Goal: Transaction & Acquisition: Purchase product/service

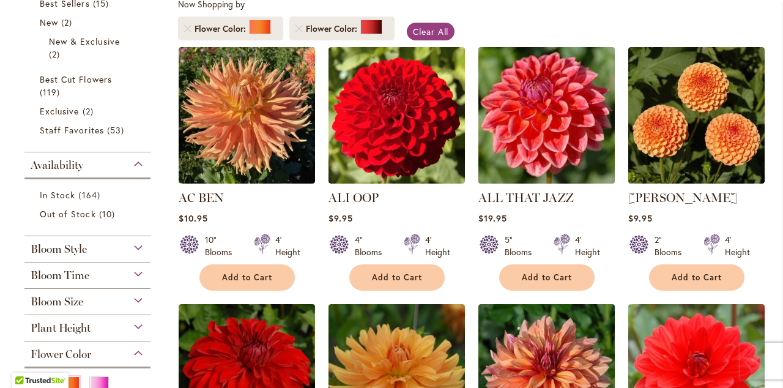
scroll to position [259, 0]
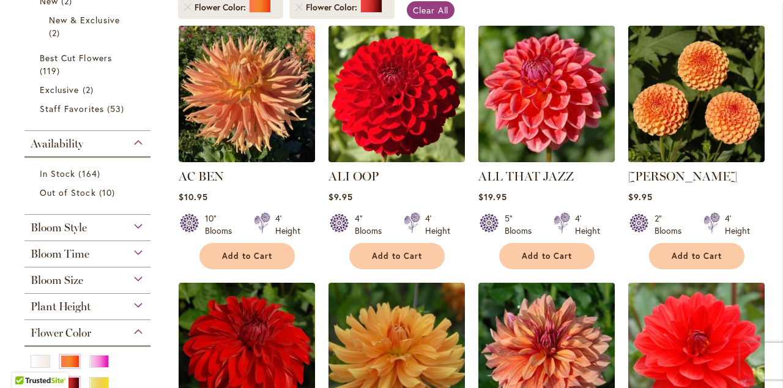
click at [339, 222] on div at bounding box center [339, 224] width 21 height 24
click at [340, 219] on div at bounding box center [339, 224] width 21 height 24
click at [340, 220] on div at bounding box center [339, 224] width 21 height 24
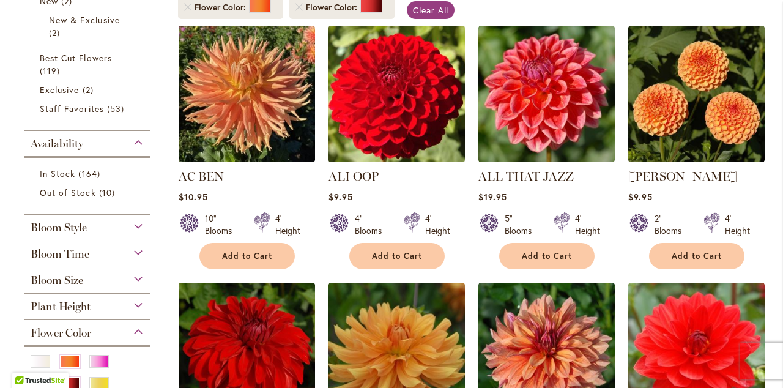
click at [408, 107] on img at bounding box center [396, 93] width 143 height 143
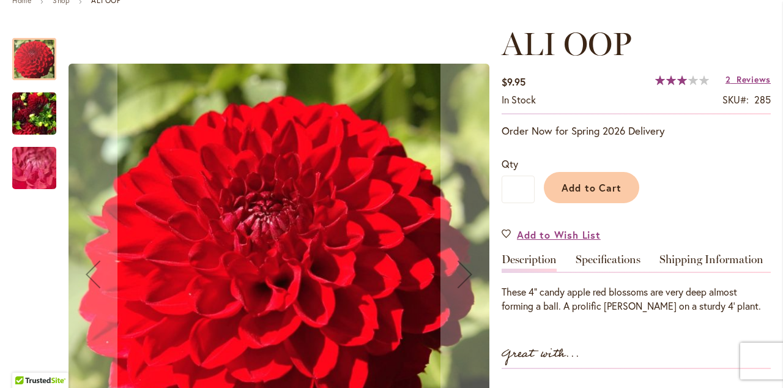
scroll to position [149, 0]
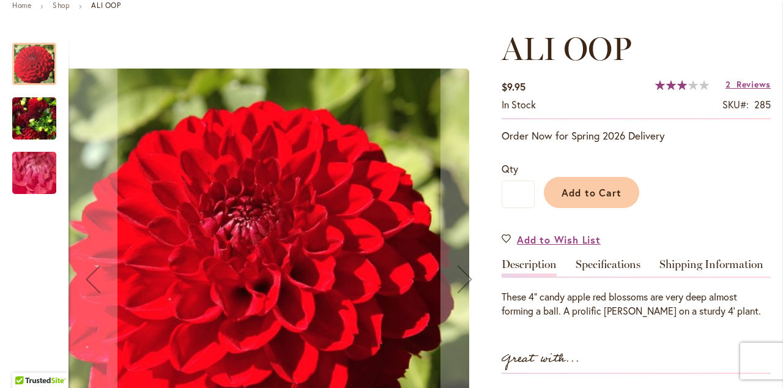
drag, startPoint x: 409, startPoint y: 103, endPoint x: 389, endPoint y: 111, distance: 21.7
click at [389, 111] on img "ALI OOP" at bounding box center [258, 279] width 421 height 421
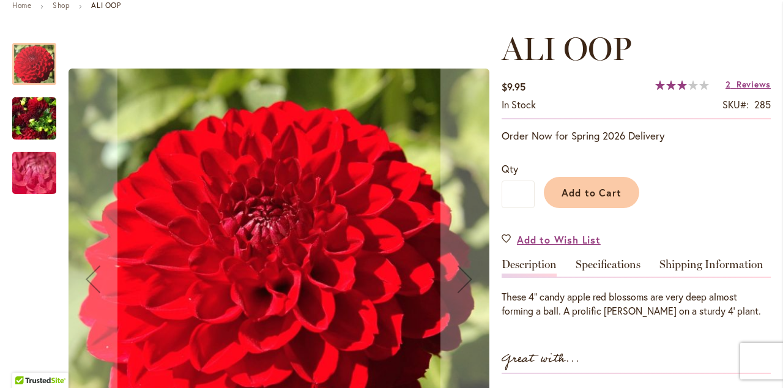
scroll to position [179, 0]
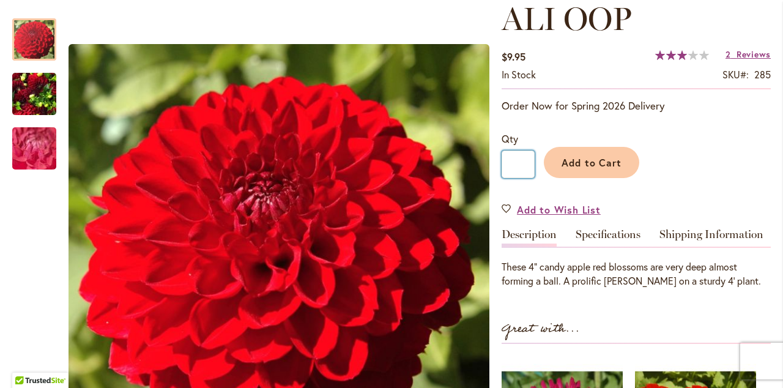
click at [522, 161] on input "*" at bounding box center [518, 165] width 33 height 28
type input "*"
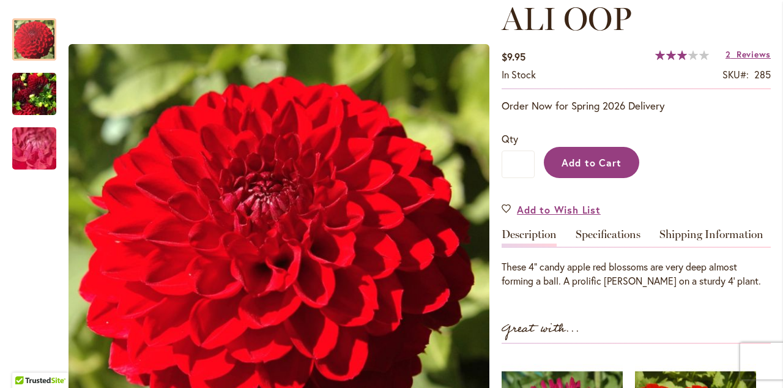
click at [594, 160] on span "Add to Cart" at bounding box center [592, 162] width 61 height 13
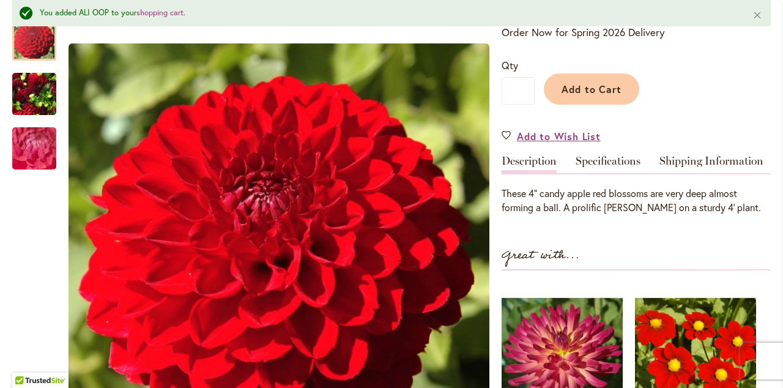
scroll to position [286, 0]
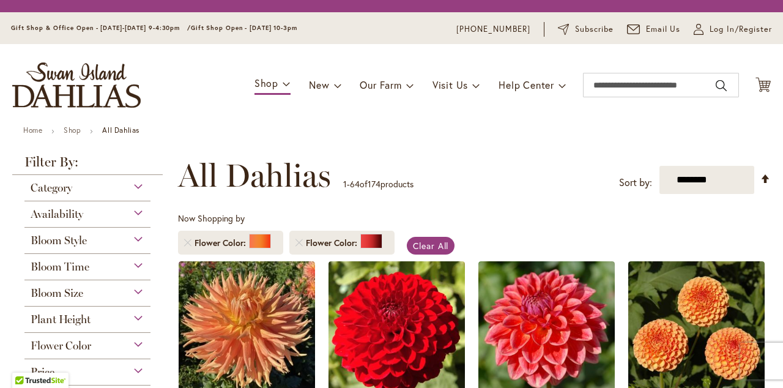
scroll to position [227, 0]
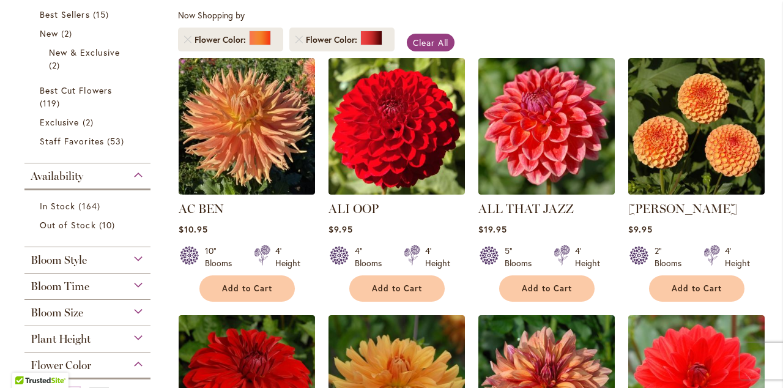
click at [300, 212] on strong "AC BEN" at bounding box center [247, 208] width 136 height 17
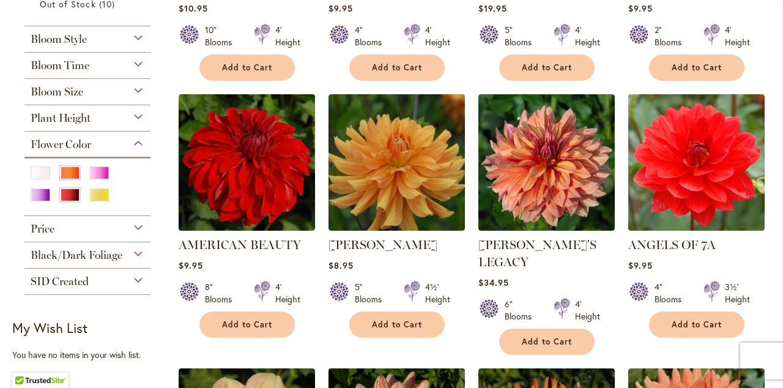
scroll to position [451, 0]
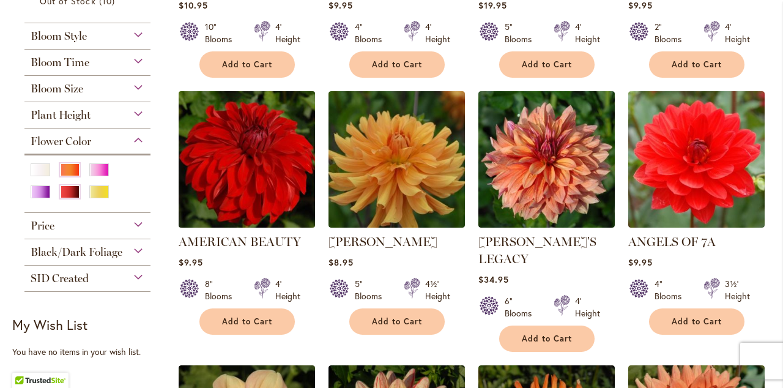
click at [248, 314] on button "Add to Cart" at bounding box center [246, 321] width 95 height 26
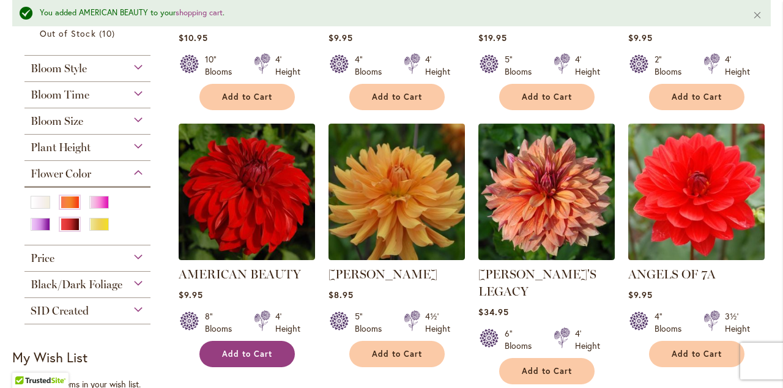
click at [251, 353] on span "Add to Cart" at bounding box center [247, 354] width 50 height 10
click at [265, 349] on span "Add to Cart" at bounding box center [247, 354] width 50 height 10
click at [593, 306] on div "$34.95" at bounding box center [546, 312] width 136 height 12
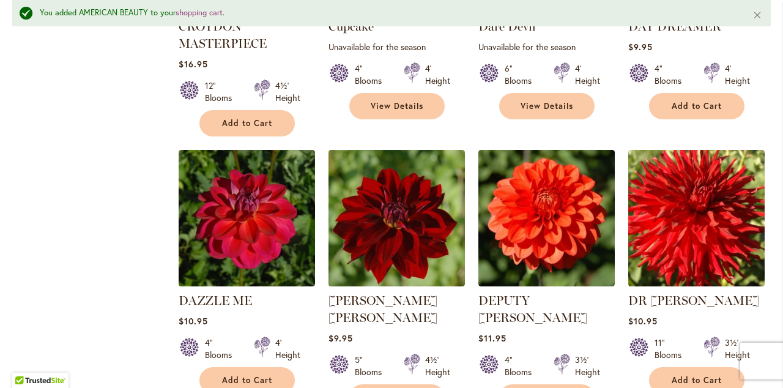
scroll to position [3104, 0]
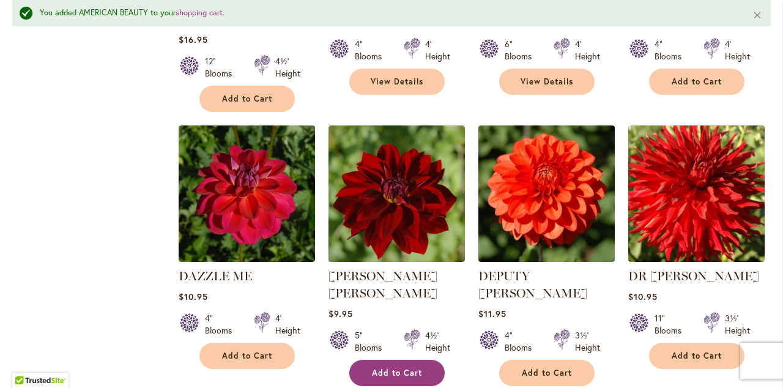
click at [401, 368] on span "Add to Cart" at bounding box center [397, 373] width 50 height 10
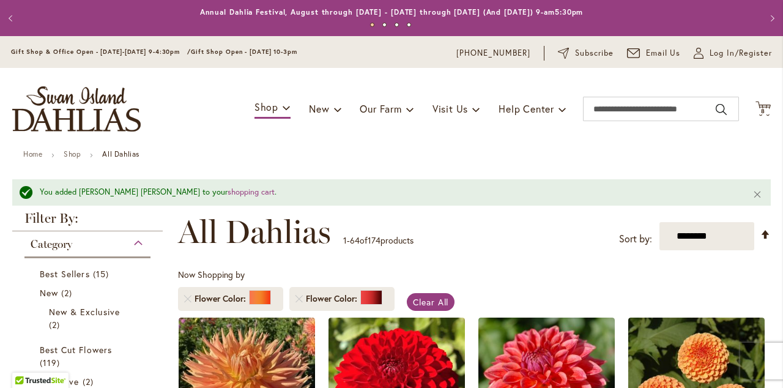
scroll to position [0, 0]
click at [767, 104] on icon at bounding box center [763, 108] width 15 height 15
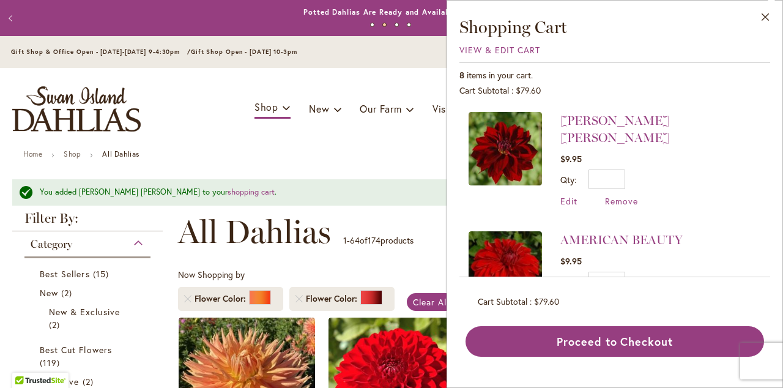
click at [392, 158] on ul "Home Shop All Dahlias" at bounding box center [391, 155] width 737 height 11
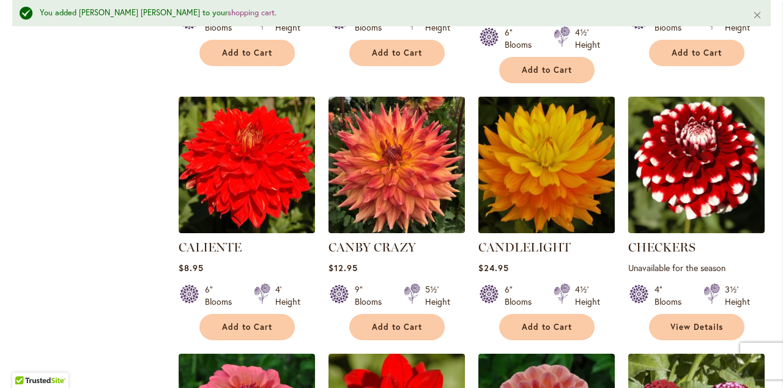
scroll to position [1798, 0]
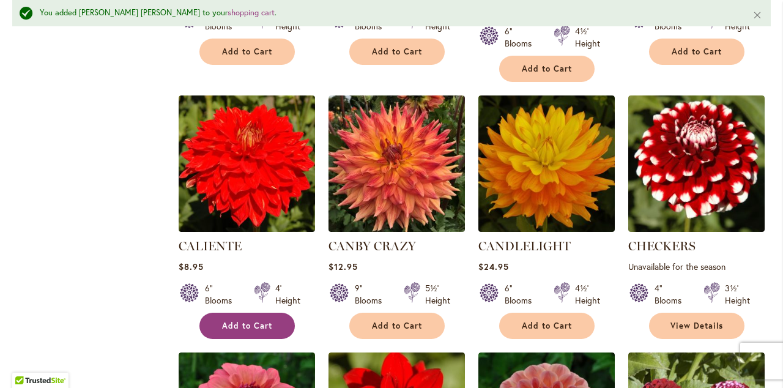
click at [255, 321] on span "Add to Cart" at bounding box center [247, 326] width 50 height 10
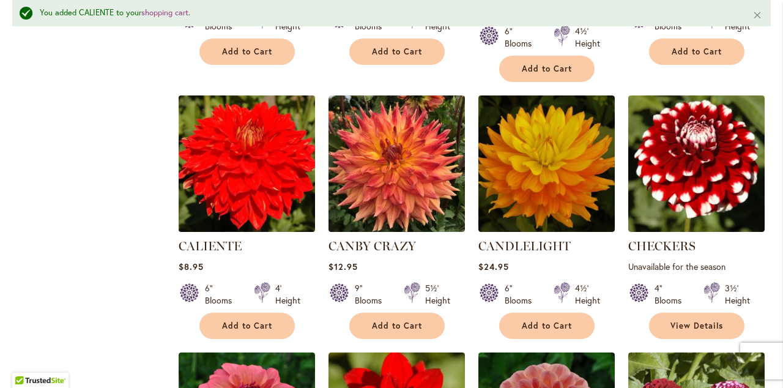
click at [249, 138] on img at bounding box center [246, 163] width 143 height 143
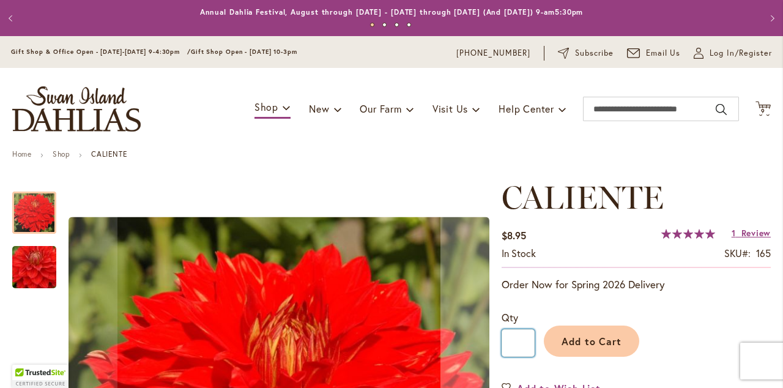
click at [524, 343] on input "*" at bounding box center [518, 343] width 33 height 28
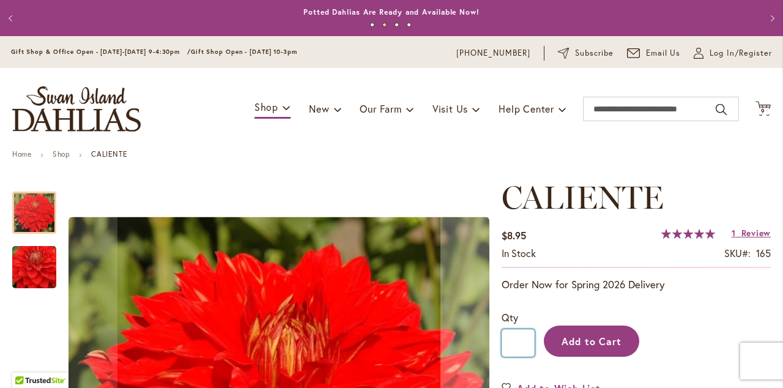
type input "*"
click at [584, 336] on span "Add to Cart" at bounding box center [592, 341] width 61 height 13
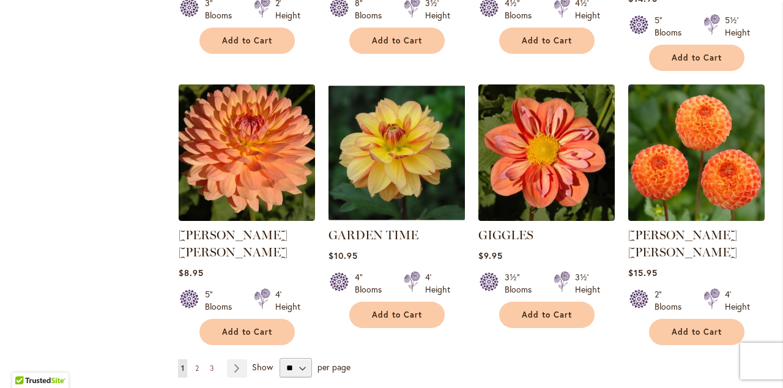
scroll to position [4175, 0]
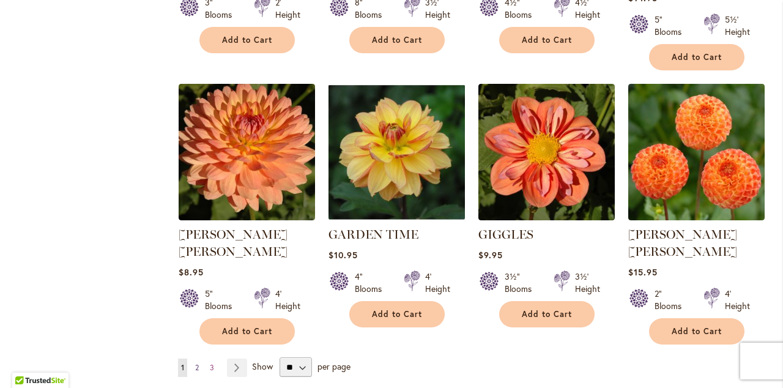
click at [197, 363] on span "2" at bounding box center [197, 367] width 4 height 9
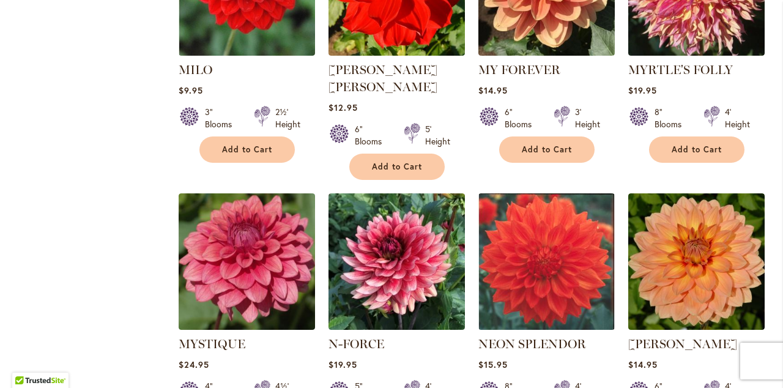
scroll to position [3259, 0]
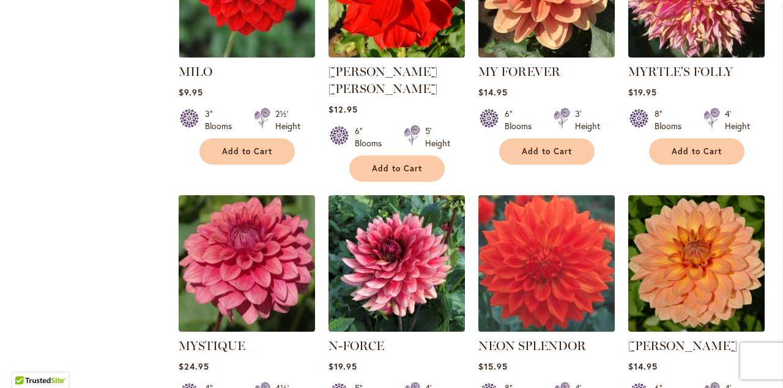
click at [549, 214] on img at bounding box center [546, 262] width 143 height 143
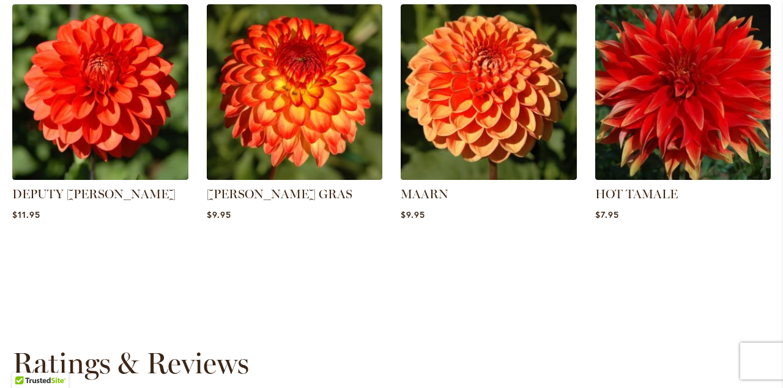
scroll to position [941, 0]
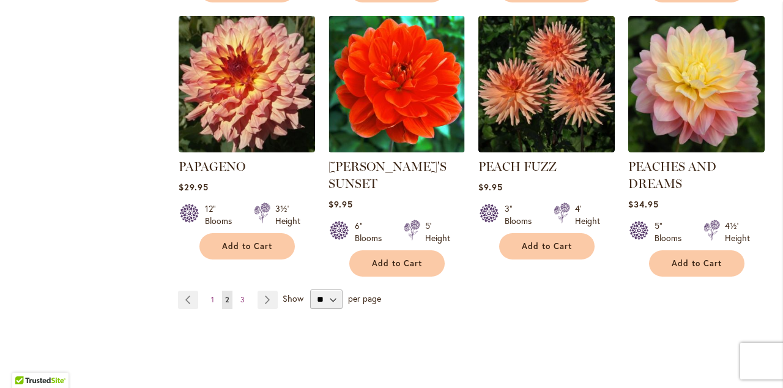
scroll to position [4210, 0]
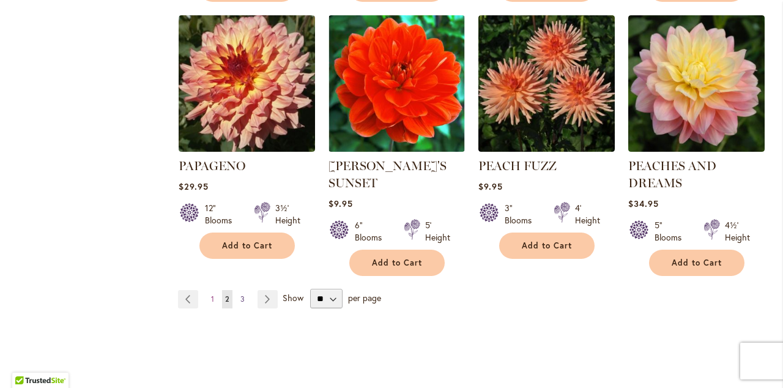
click at [242, 294] on span "3" at bounding box center [242, 298] width 4 height 9
click at [241, 294] on span "3" at bounding box center [242, 298] width 4 height 9
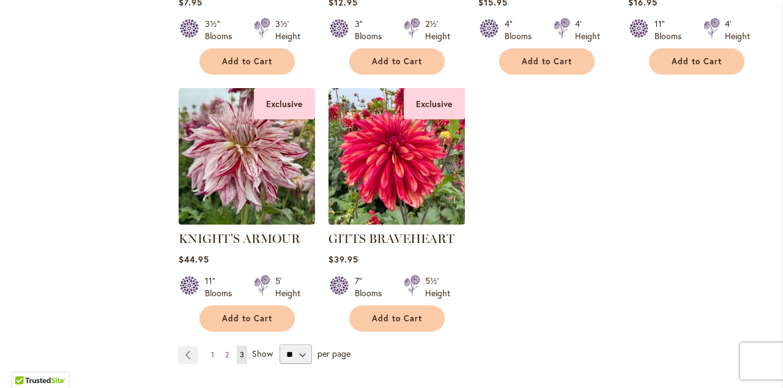
scroll to position [3093, 0]
click at [210, 345] on link "Page 1" at bounding box center [212, 354] width 9 height 18
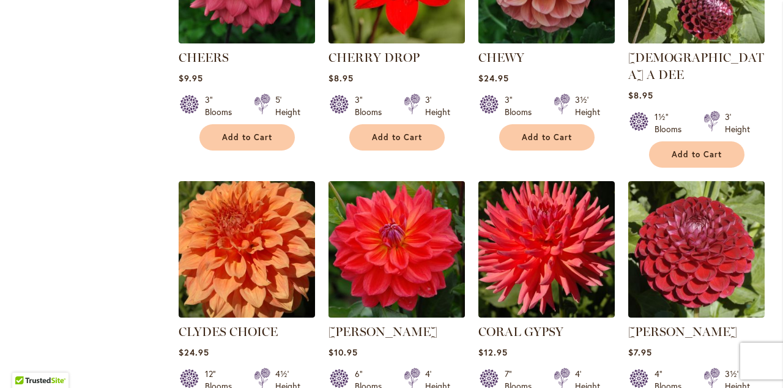
scroll to position [2210, 0]
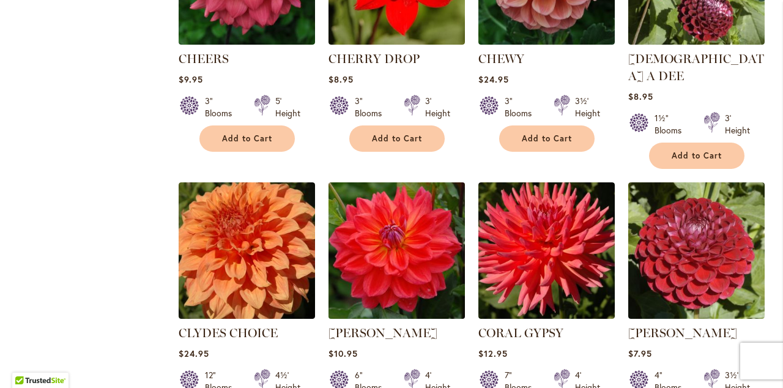
click at [386, 186] on img at bounding box center [396, 250] width 143 height 143
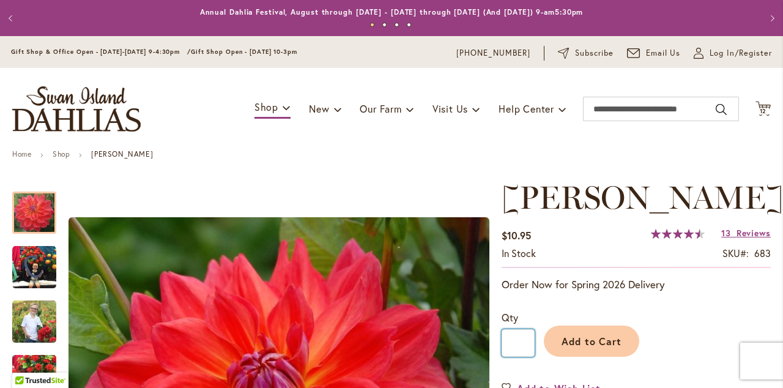
click at [526, 343] on input "*" at bounding box center [518, 343] width 33 height 28
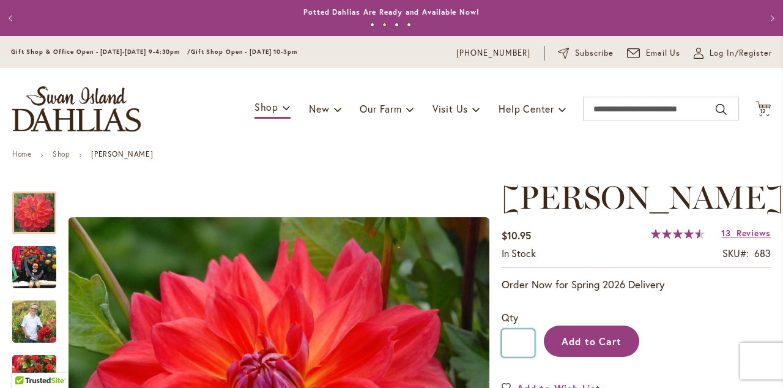
type input "*"
click at [584, 341] on span "Add to Cart" at bounding box center [592, 341] width 61 height 13
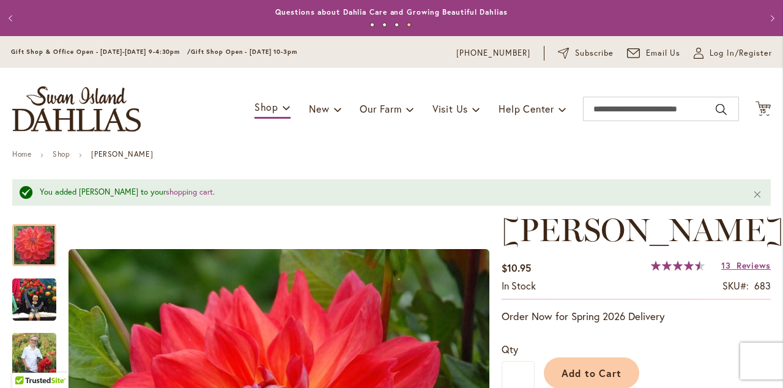
click at [195, 111] on div "Toggle Nav Shop Dahlia Tubers Collections Fresh Cut Dahlias Gardening Supplies …" at bounding box center [391, 109] width 783 height 82
click at [758, 192] on button "Close" at bounding box center [758, 193] width 26 height 29
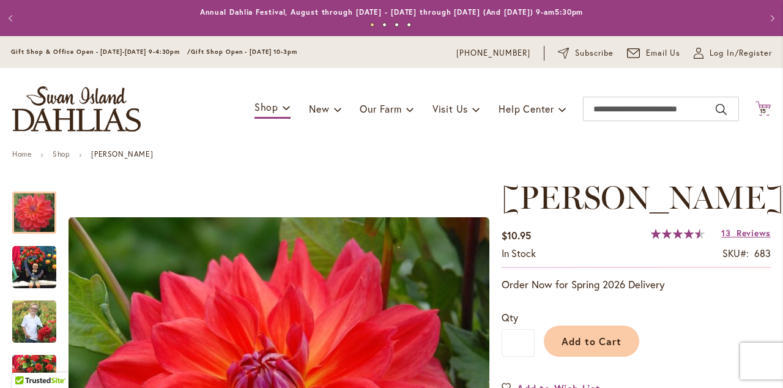
click at [767, 106] on icon at bounding box center [763, 108] width 15 height 15
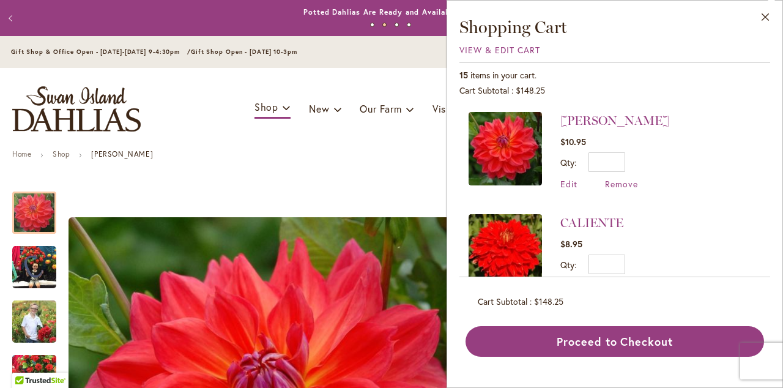
click at [408, 144] on div "Toggle Nav Shop Dahlia Tubers Collections Fresh Cut Dahlias Gardening Supplies …" at bounding box center [391, 109] width 783 height 82
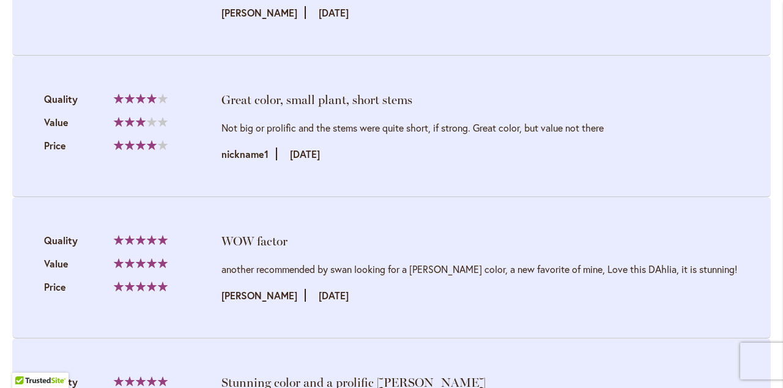
scroll to position [2037, 0]
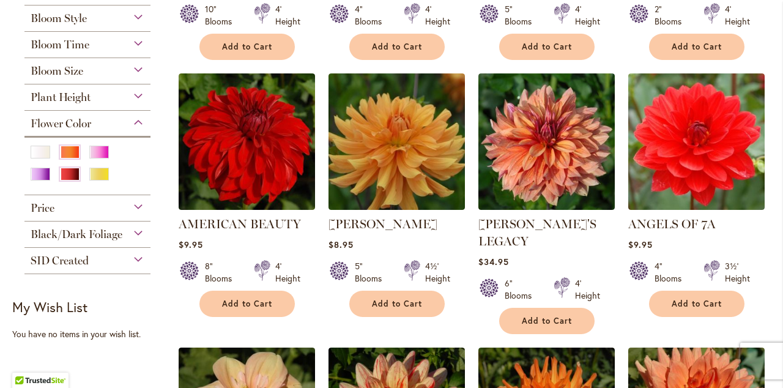
scroll to position [469, 0]
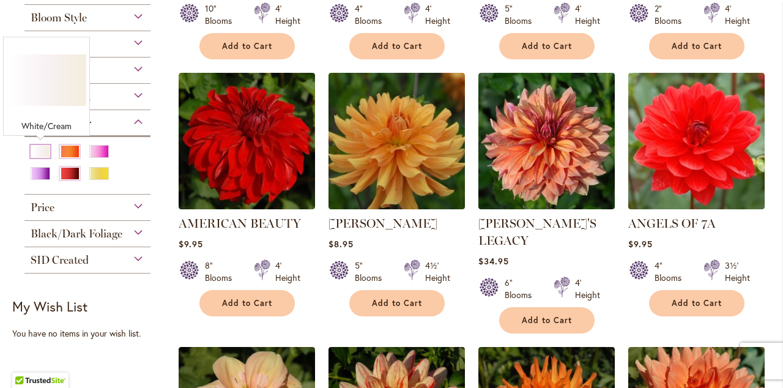
click at [41, 149] on div "White/Cream" at bounding box center [41, 151] width 20 height 13
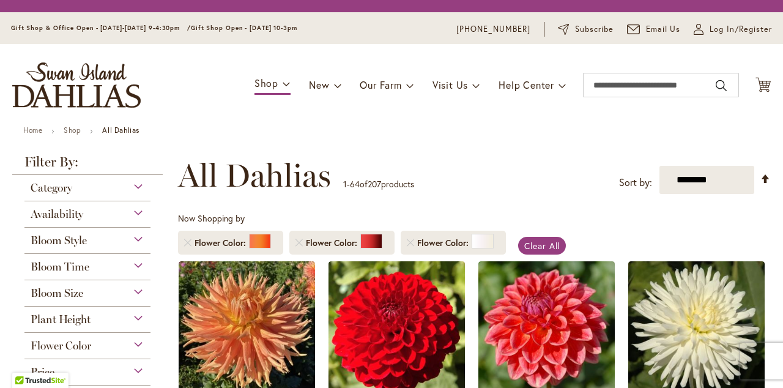
scroll to position [227, 0]
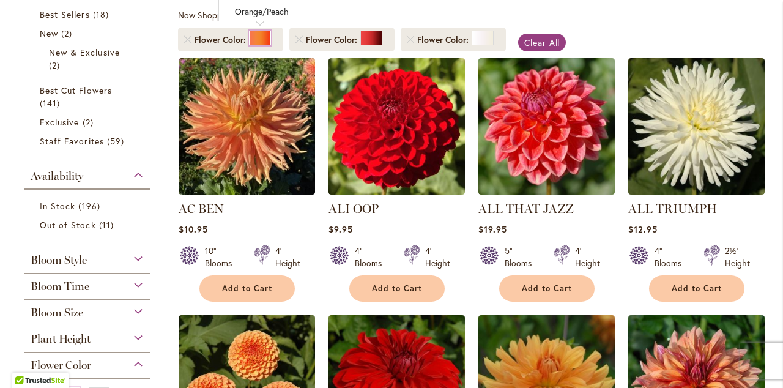
click at [259, 39] on div at bounding box center [260, 38] width 22 height 15
click at [369, 39] on div at bounding box center [371, 38] width 22 height 15
click at [548, 40] on span "Clear All" at bounding box center [542, 43] width 36 height 12
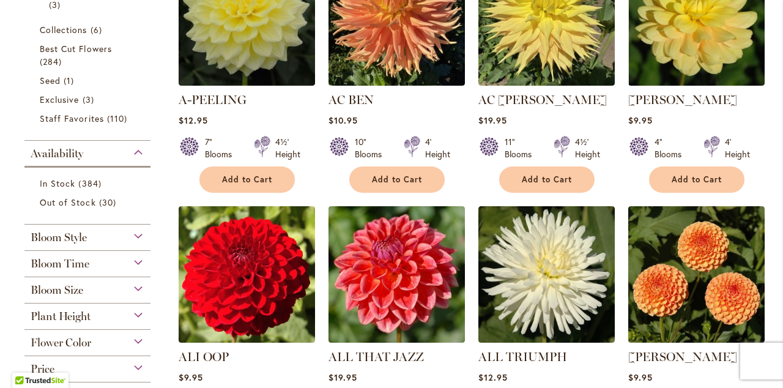
scroll to position [398, 0]
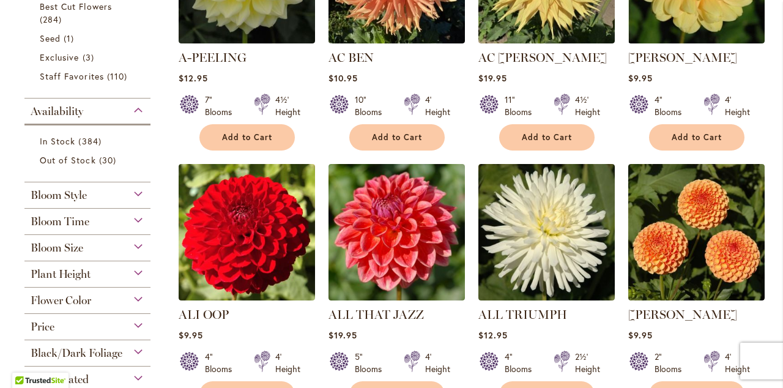
click at [59, 300] on span "Flower Color" at bounding box center [61, 300] width 61 height 13
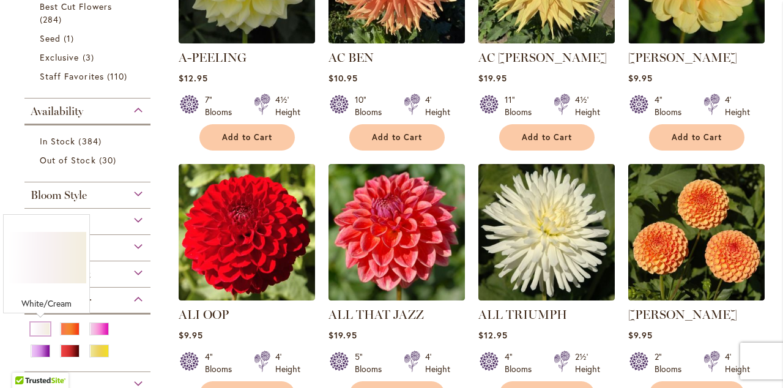
click at [40, 330] on div "White/Cream" at bounding box center [41, 328] width 20 height 13
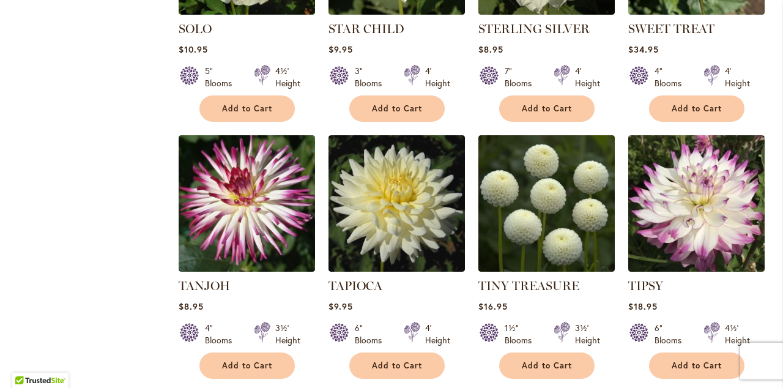
scroll to position [1994, 0]
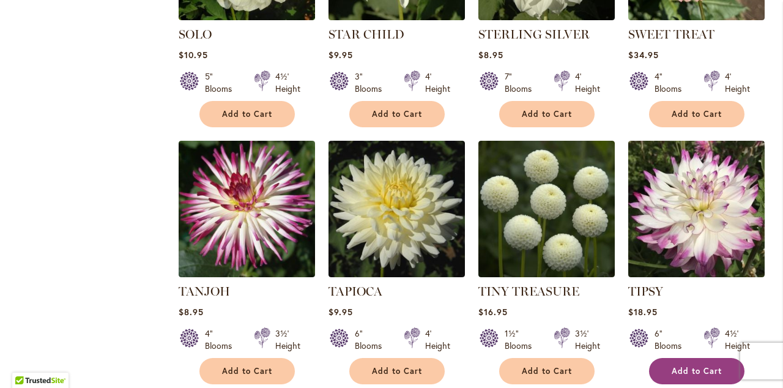
click at [688, 366] on span "Add to Cart" at bounding box center [697, 371] width 50 height 10
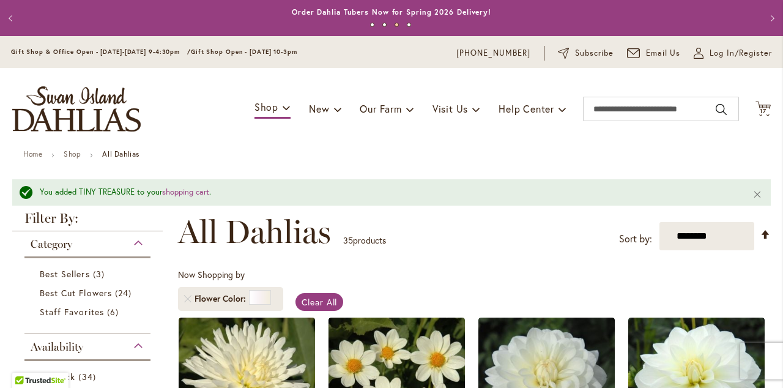
scroll to position [0, 0]
click at [762, 110] on span "17" at bounding box center [763, 111] width 7 height 8
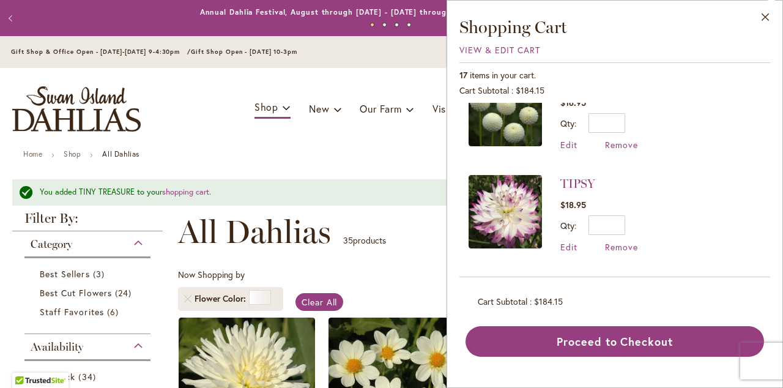
scroll to position [38, 0]
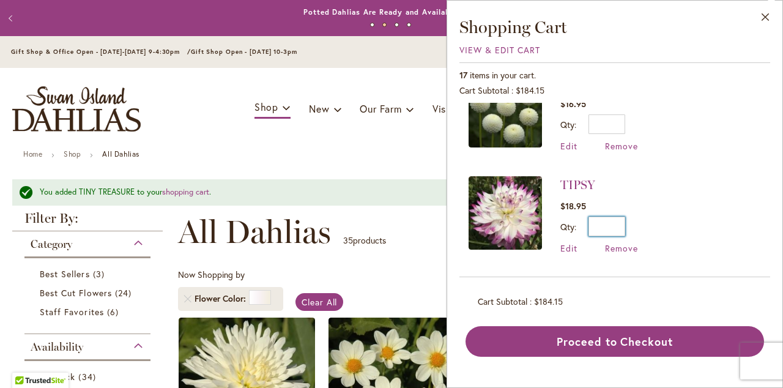
click at [621, 225] on input "*" at bounding box center [607, 227] width 37 height 20
type input "*"
click at [693, 184] on li "TIPSY $18.95 Qty * Update Edit Remove" at bounding box center [615, 219] width 292 height 111
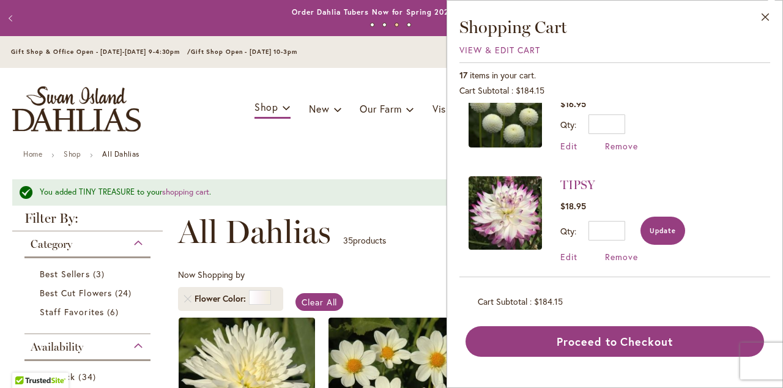
click at [668, 226] on span "Update" at bounding box center [663, 230] width 26 height 9
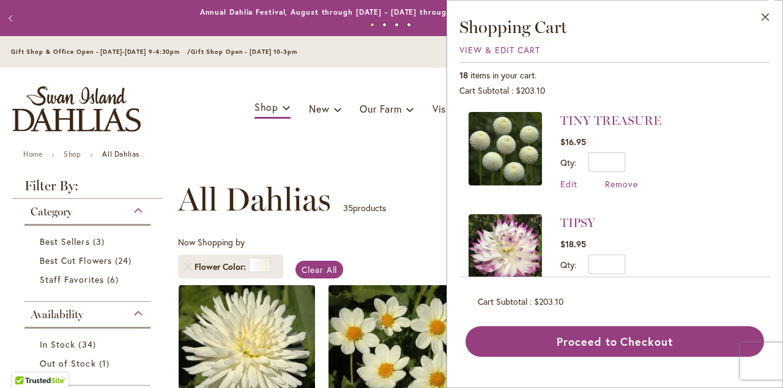
scroll to position [0, 0]
click at [622, 184] on span "Remove" at bounding box center [621, 184] width 33 height 12
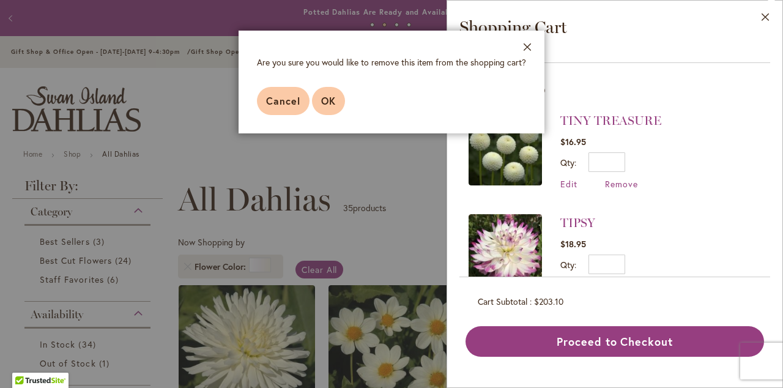
click at [332, 106] on span "OK" at bounding box center [328, 100] width 15 height 13
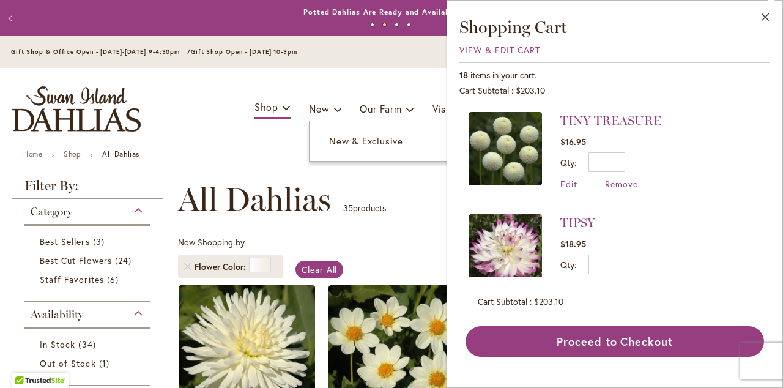
click at [334, 106] on span at bounding box center [338, 109] width 8 height 20
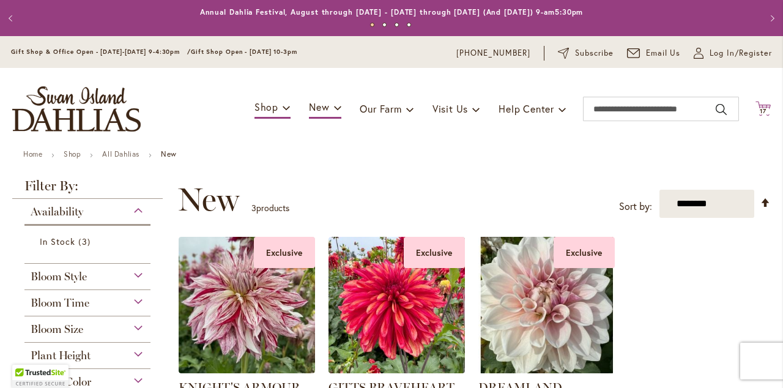
click at [765, 108] on span "17" at bounding box center [763, 111] width 7 height 8
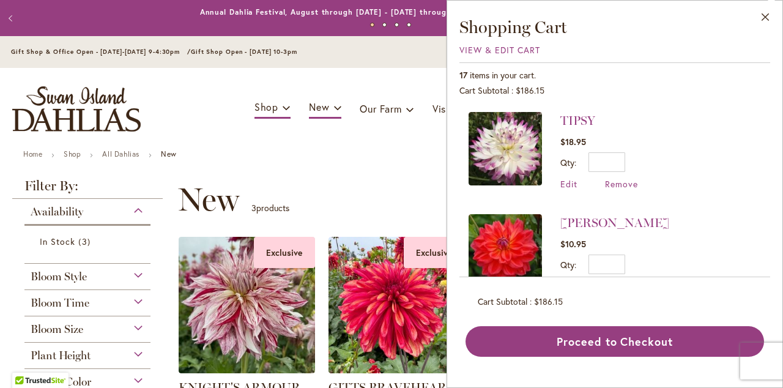
click at [660, 128] on li "TIPSY $18.95 Qty * Update Edit Remove" at bounding box center [615, 157] width 292 height 90
click at [398, 200] on div "**********" at bounding box center [474, 199] width 593 height 37
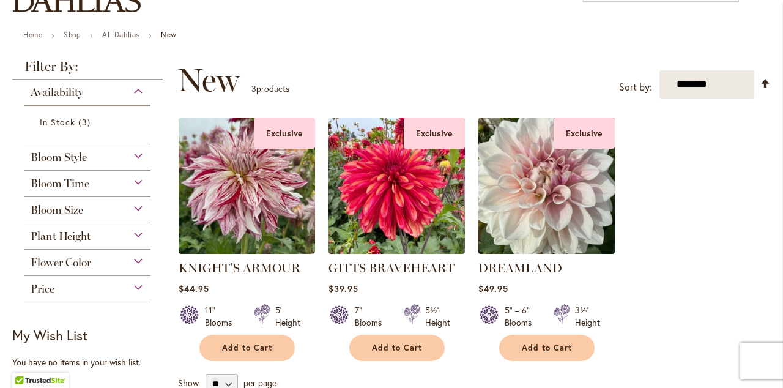
scroll to position [120, 0]
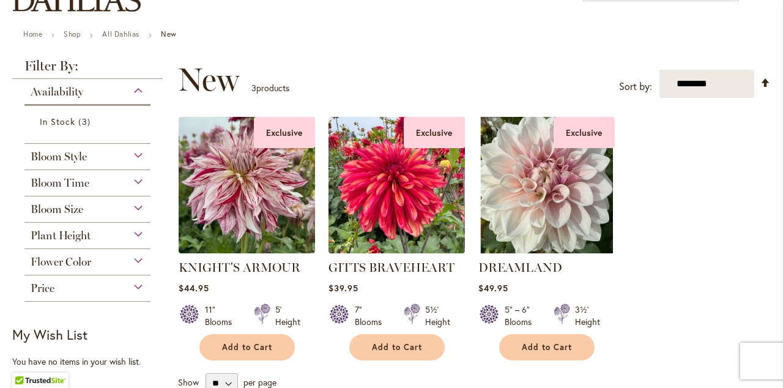
click at [73, 259] on span "Flower Color" at bounding box center [61, 261] width 61 height 13
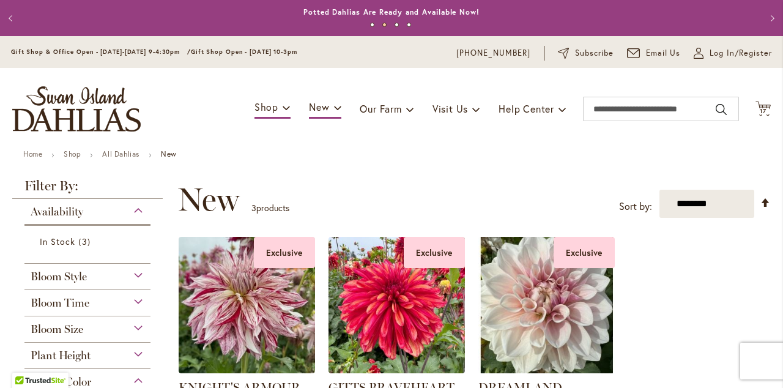
scroll to position [0, 0]
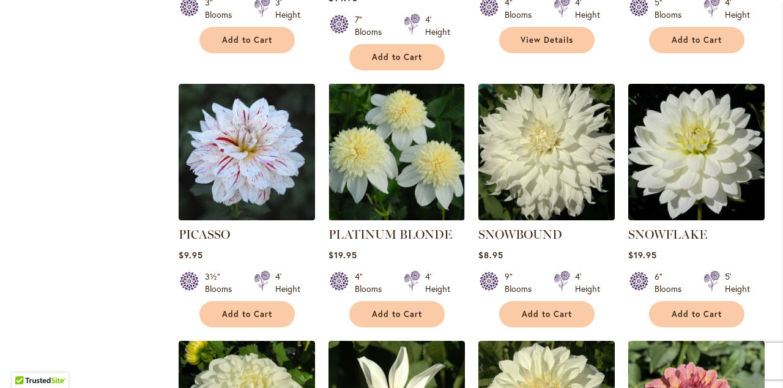
scroll to position [1534, 0]
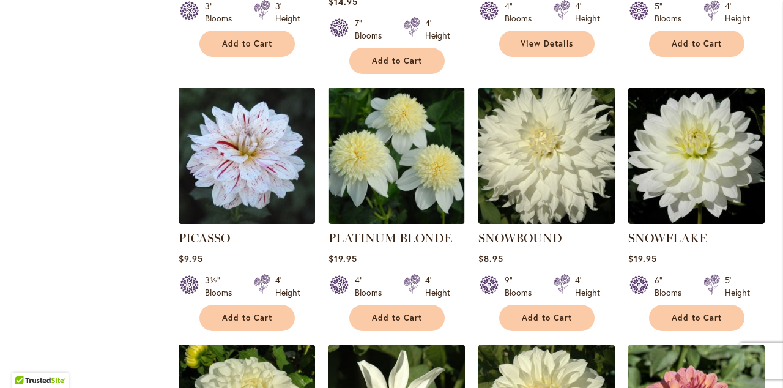
click at [549, 120] on img at bounding box center [546, 155] width 143 height 143
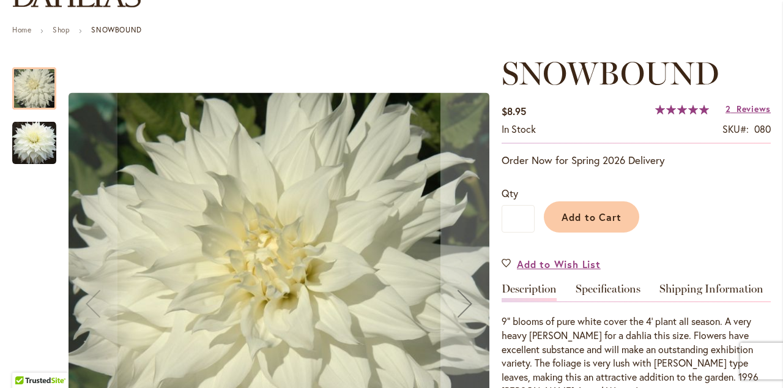
scroll to position [125, 0]
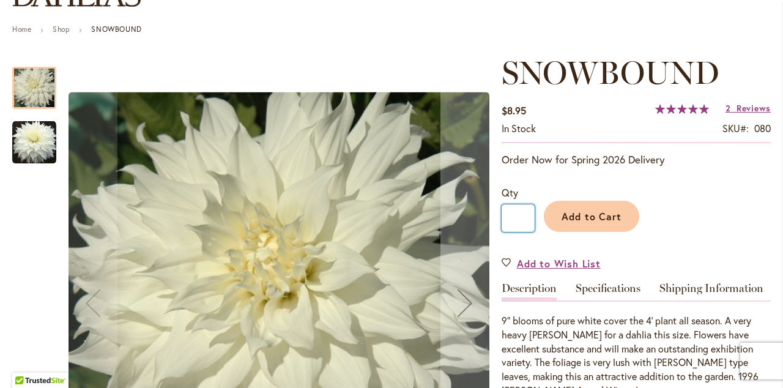
click at [526, 217] on input "*" at bounding box center [518, 218] width 33 height 28
type input "*"
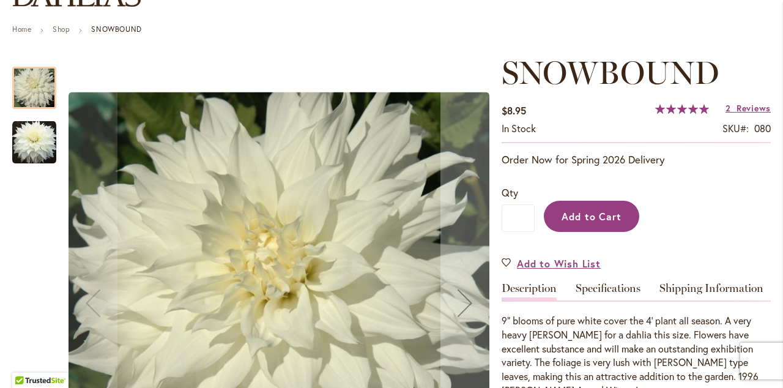
click at [594, 215] on span "Add to Cart" at bounding box center [592, 216] width 61 height 13
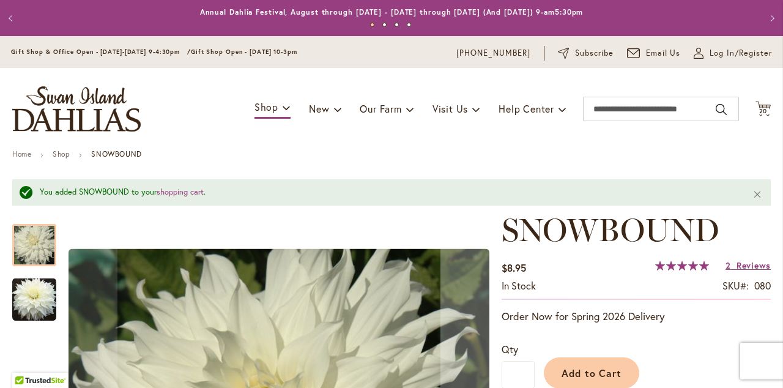
scroll to position [0, 0]
click at [766, 109] on span "20" at bounding box center [763, 111] width 9 height 8
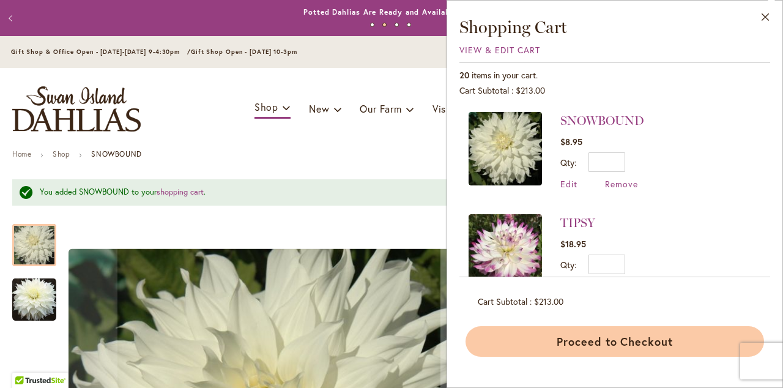
click at [672, 340] on button "Proceed to Checkout" at bounding box center [615, 341] width 299 height 31
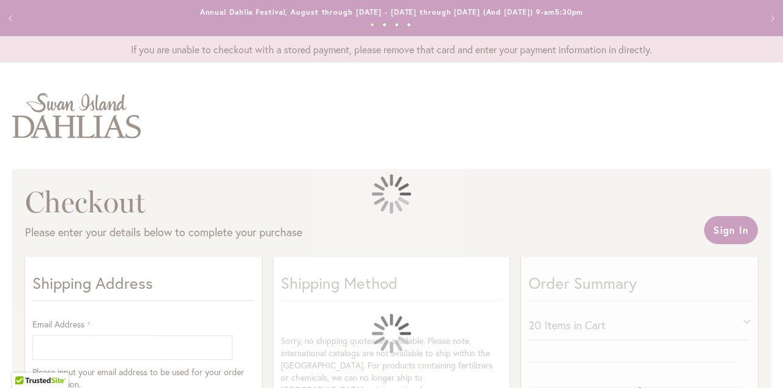
select select "**"
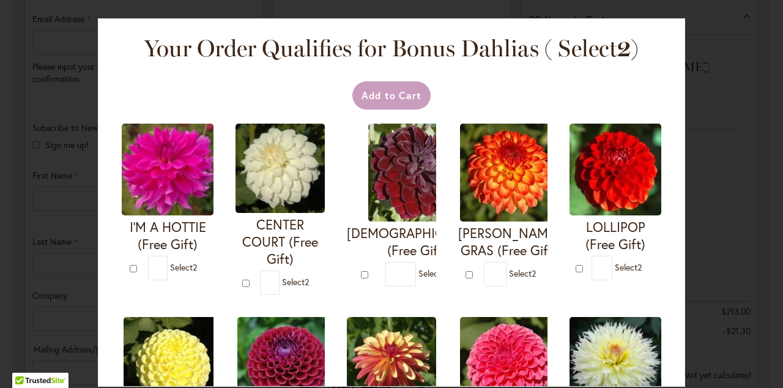
drag, startPoint x: 336, startPoint y: 194, endPoint x: 343, endPoint y: 193, distance: 6.8
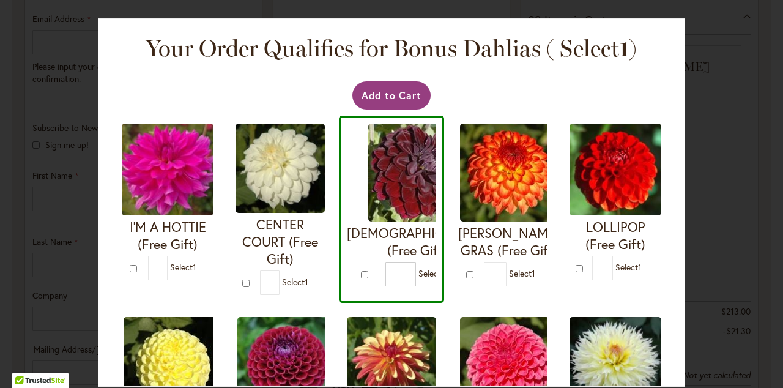
click at [343, 193] on div "VOODOO (Free Gift) *" at bounding box center [391, 209] width 105 height 187
type input "*"
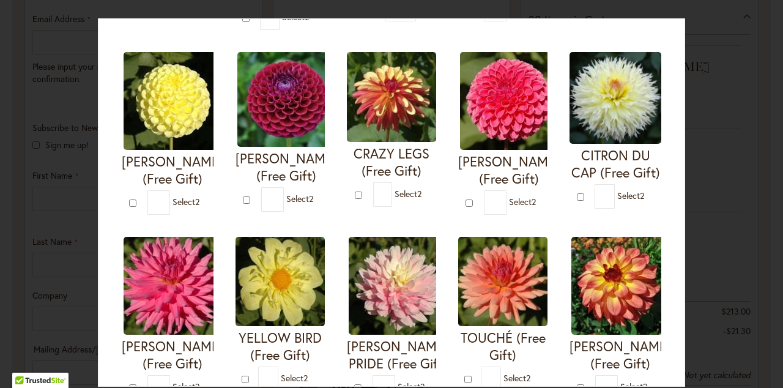
scroll to position [262, 0]
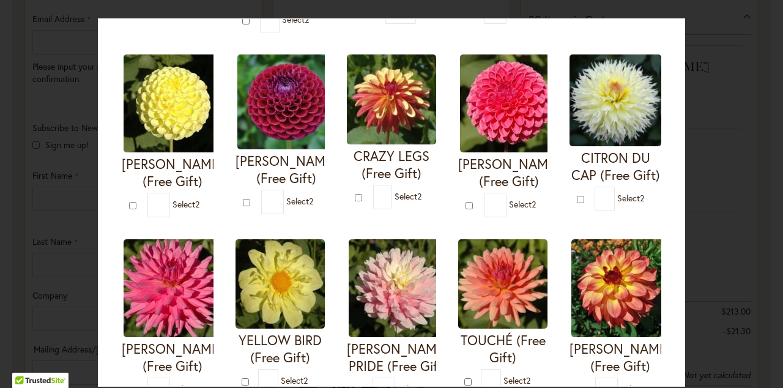
click at [390, 299] on img at bounding box center [398, 288] width 98 height 98
type input "*"
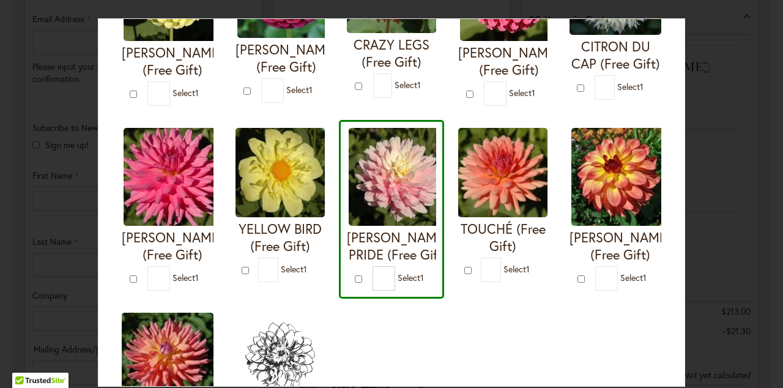
scroll to position [376, 0]
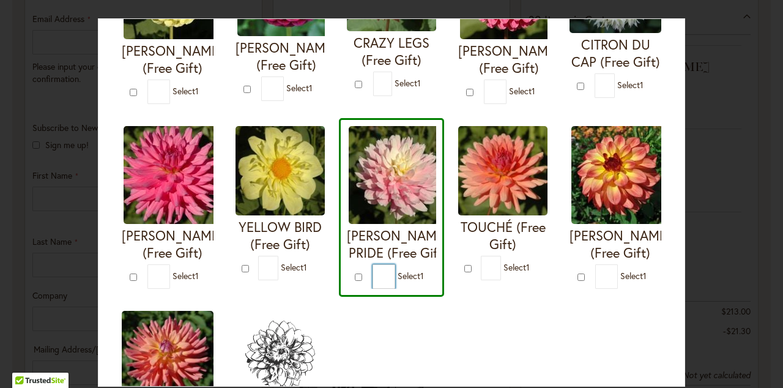
click at [373, 289] on input "*" at bounding box center [384, 276] width 23 height 24
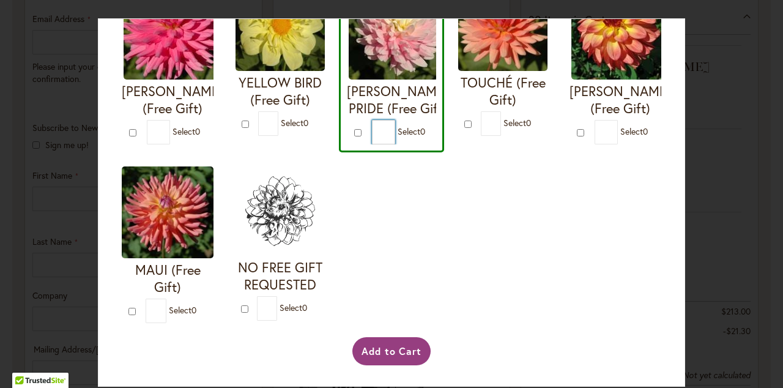
scroll to position [536, 0]
type input "*"
click at [399, 348] on button "Add to Cart" at bounding box center [391, 351] width 79 height 28
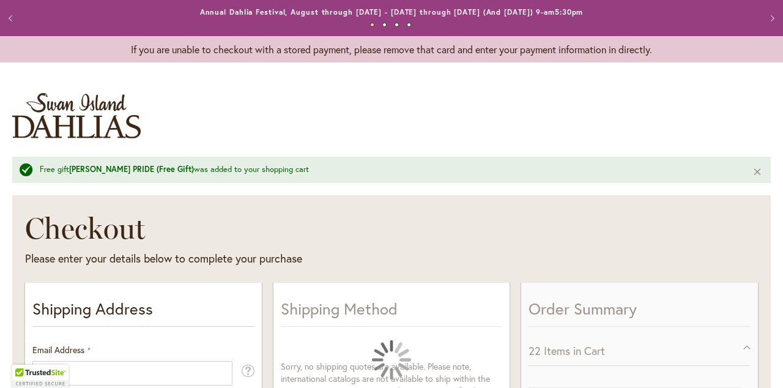
select select "**"
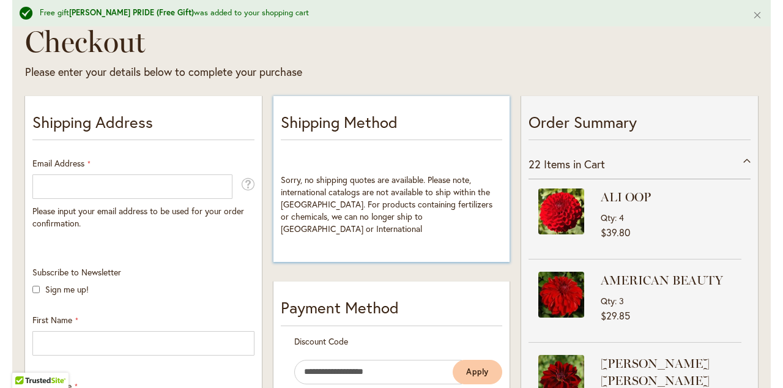
scroll to position [188, 0]
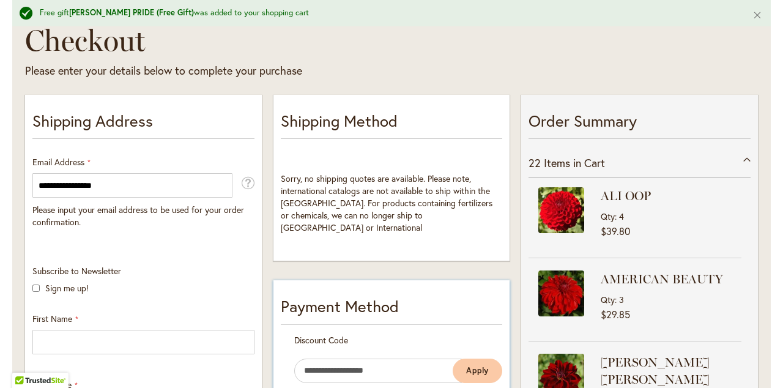
type input "**********"
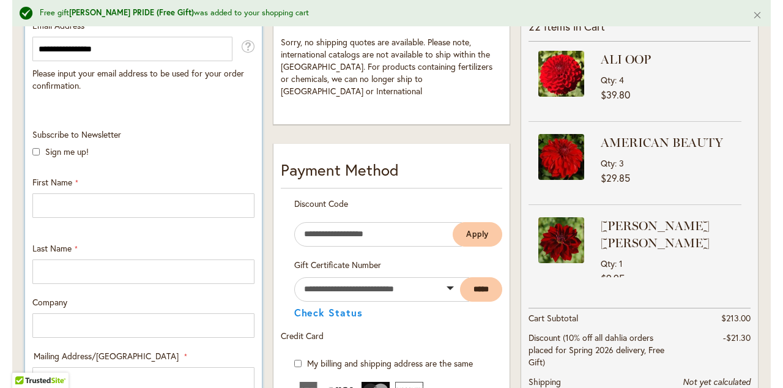
scroll to position [326, 0]
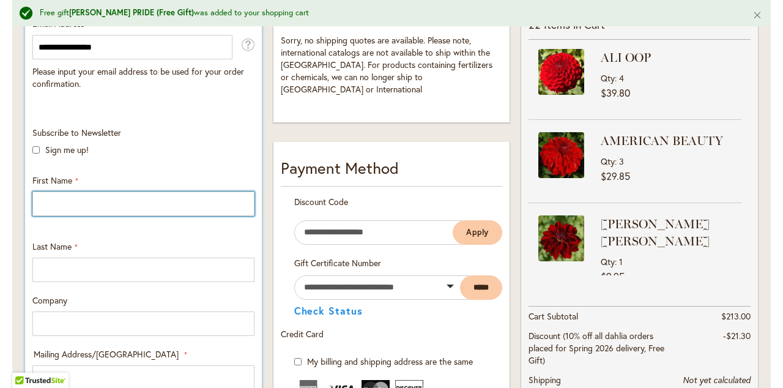
type input "*"
type input "******"
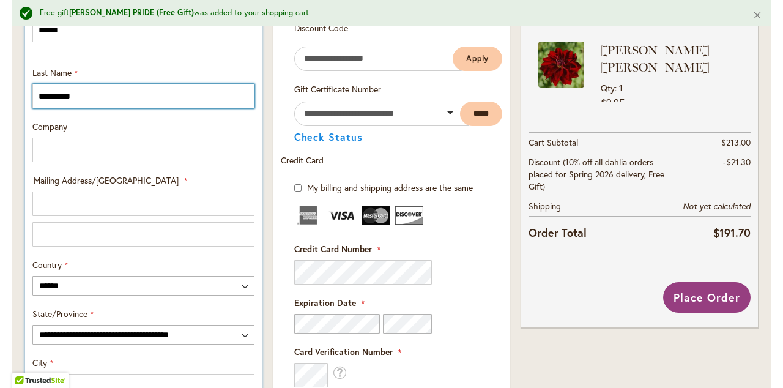
scroll to position [499, 0]
type input "**********"
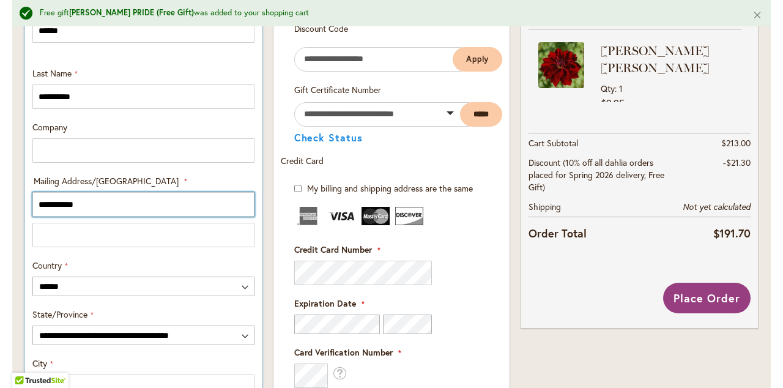
type input "**********"
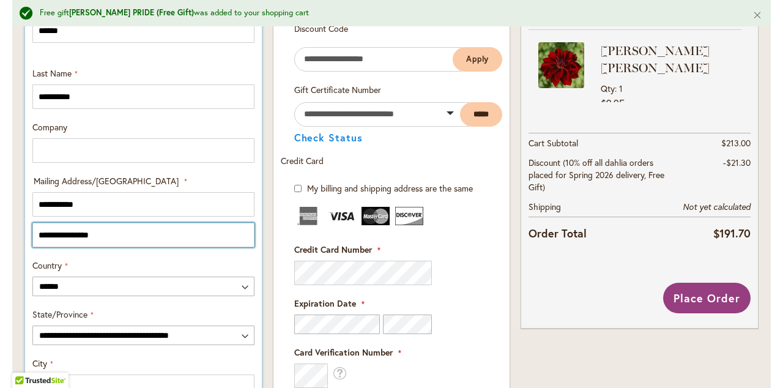
type input "**********"
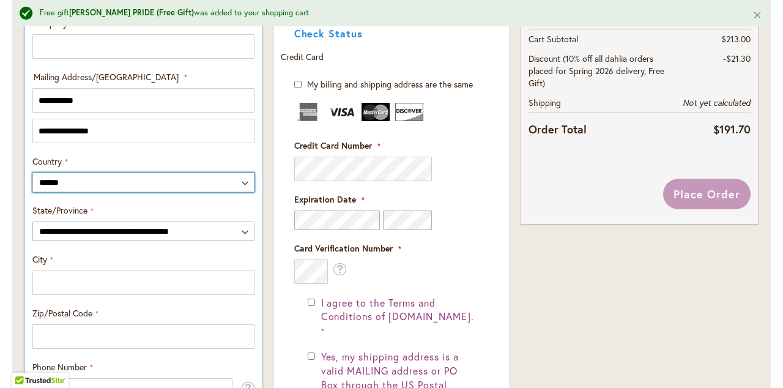
scroll to position [611, 0]
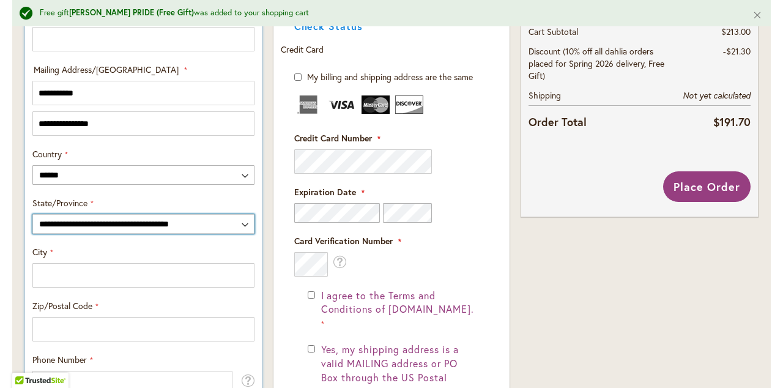
select select "**"
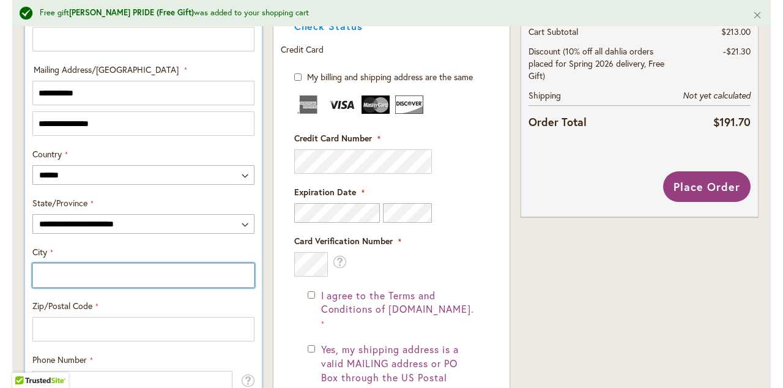
click at [57, 276] on input "City" at bounding box center [143, 275] width 222 height 24
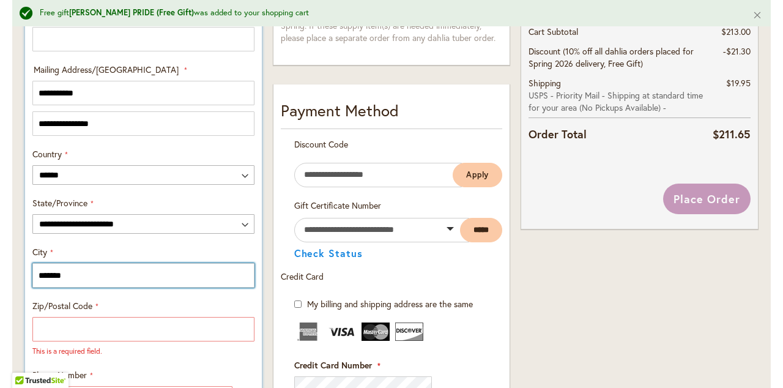
type input "*******"
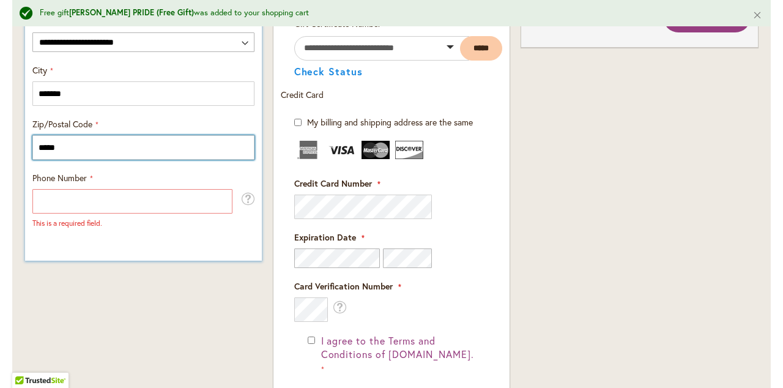
scroll to position [796, 0]
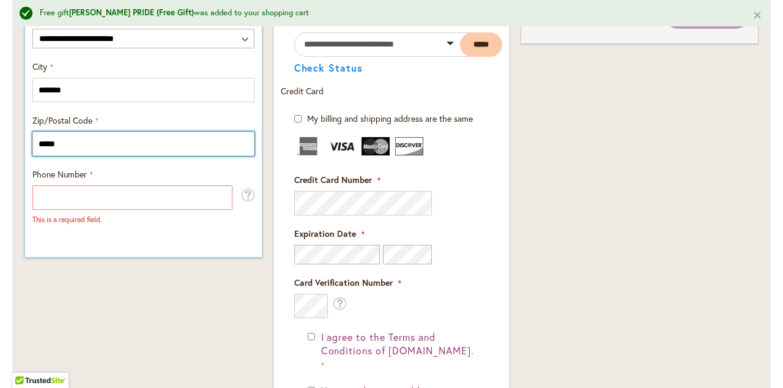
type input "*****"
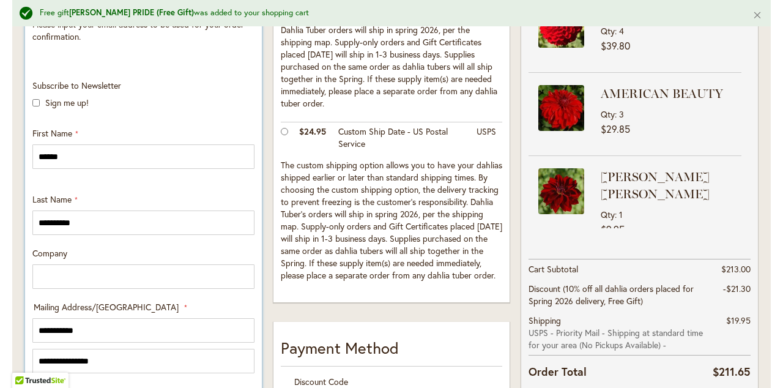
scroll to position [370, 0]
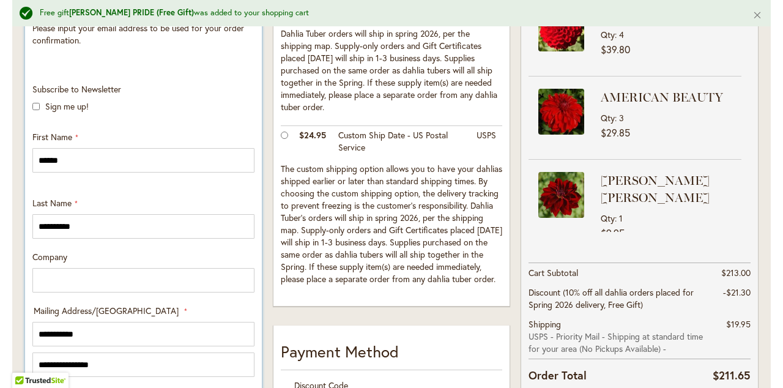
type input "**********"
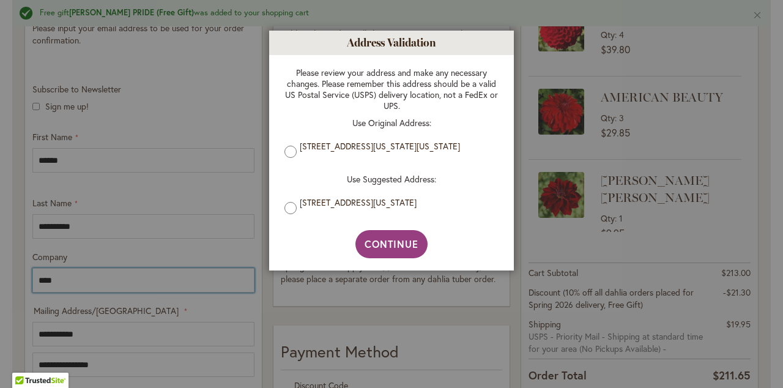
type input "****"
click at [385, 246] on span "Continue" at bounding box center [392, 243] width 54 height 13
type input "**********"
type input "*******"
type input "**********"
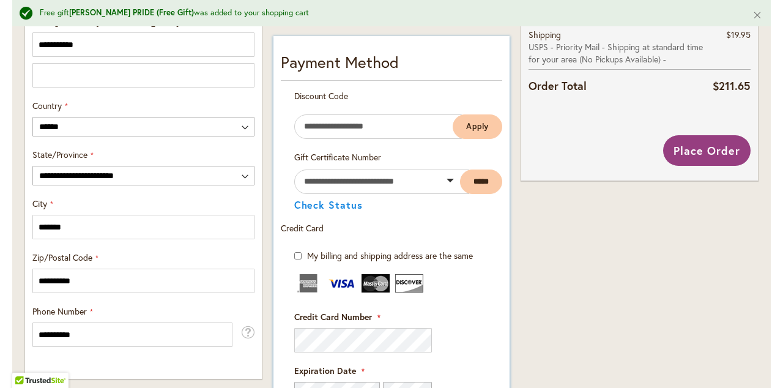
scroll to position [658, 0]
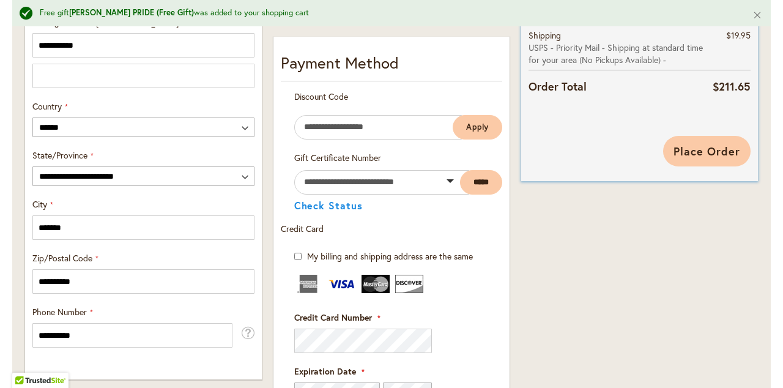
click at [694, 149] on span "Place Order" at bounding box center [707, 151] width 67 height 15
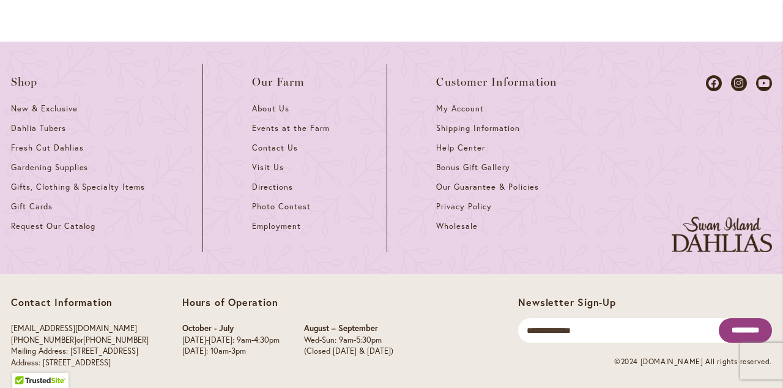
scroll to position [1230, 0]
